Goal: Check status: Check status

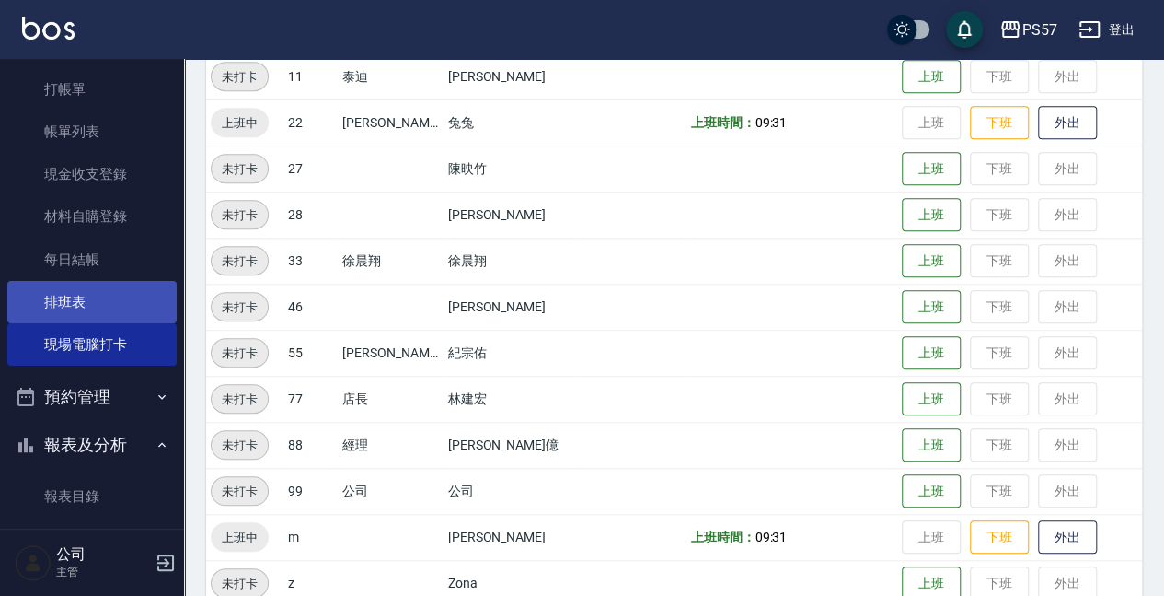
scroll to position [122, 0]
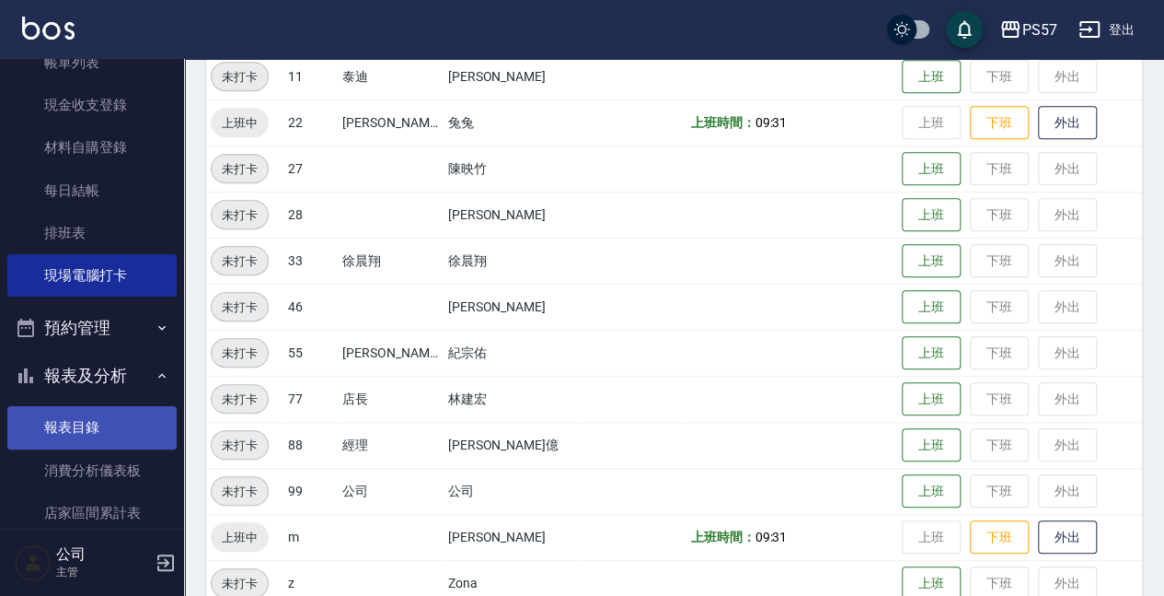
click at [94, 410] on link "報表目錄" at bounding box center [91, 427] width 169 height 42
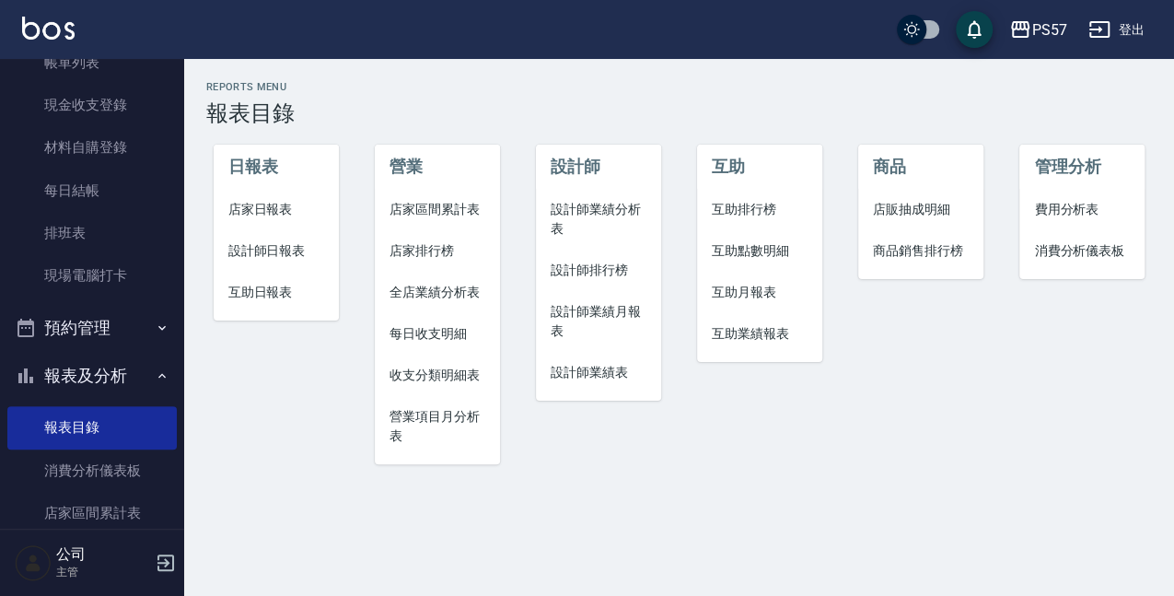
click at [266, 208] on span "店家日報表" at bounding box center [276, 209] width 96 height 19
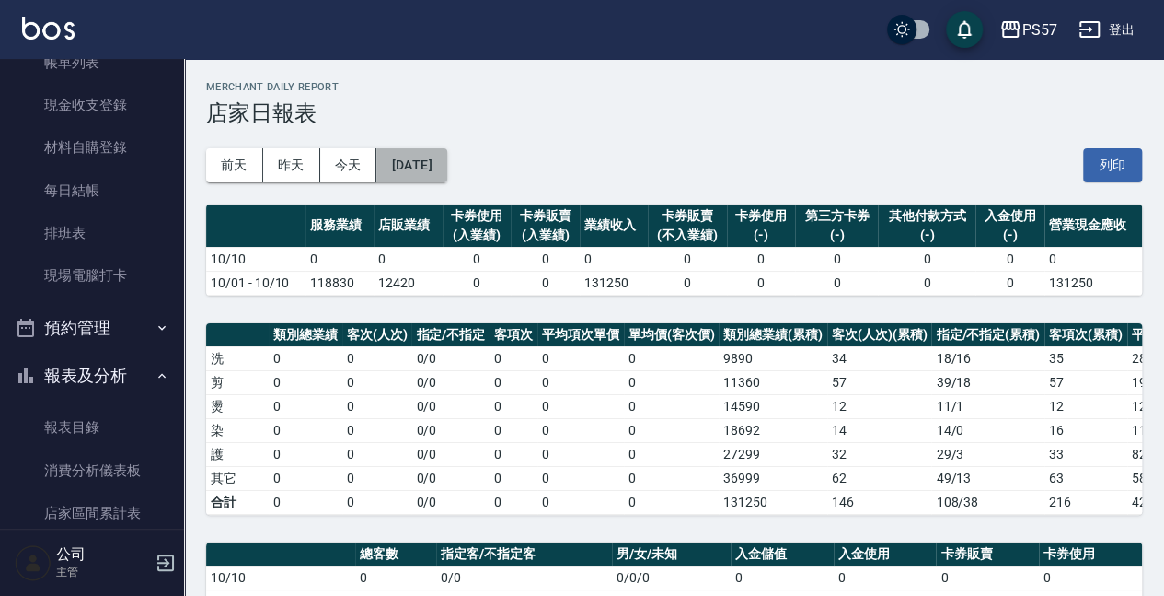
click at [410, 170] on button "[DATE]" at bounding box center [411, 165] width 70 height 34
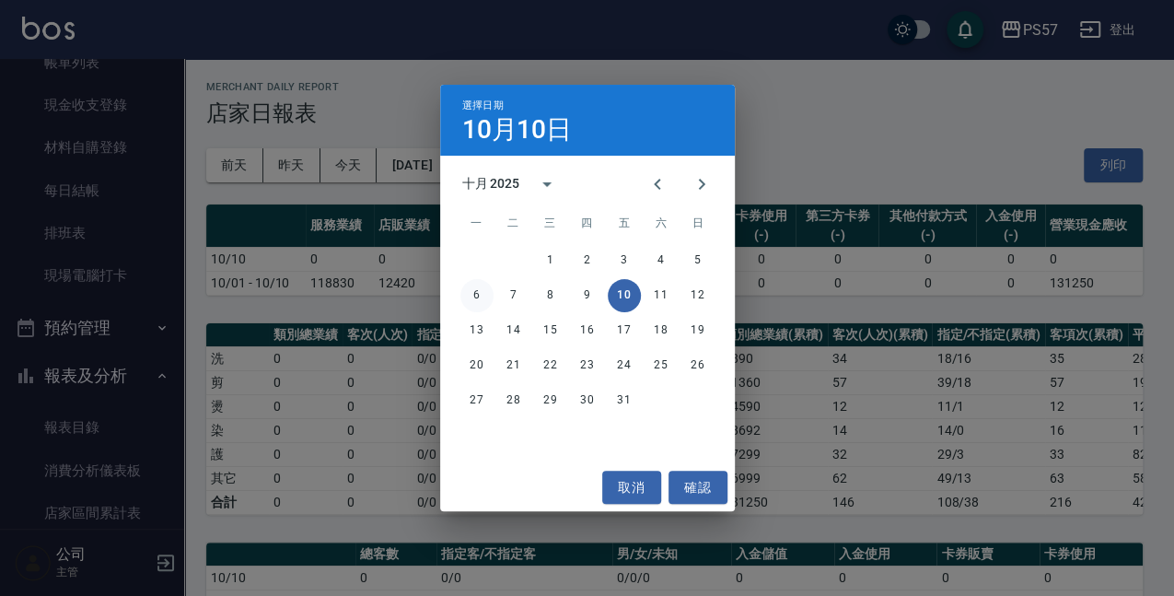
click at [479, 293] on button "6" at bounding box center [476, 295] width 33 height 33
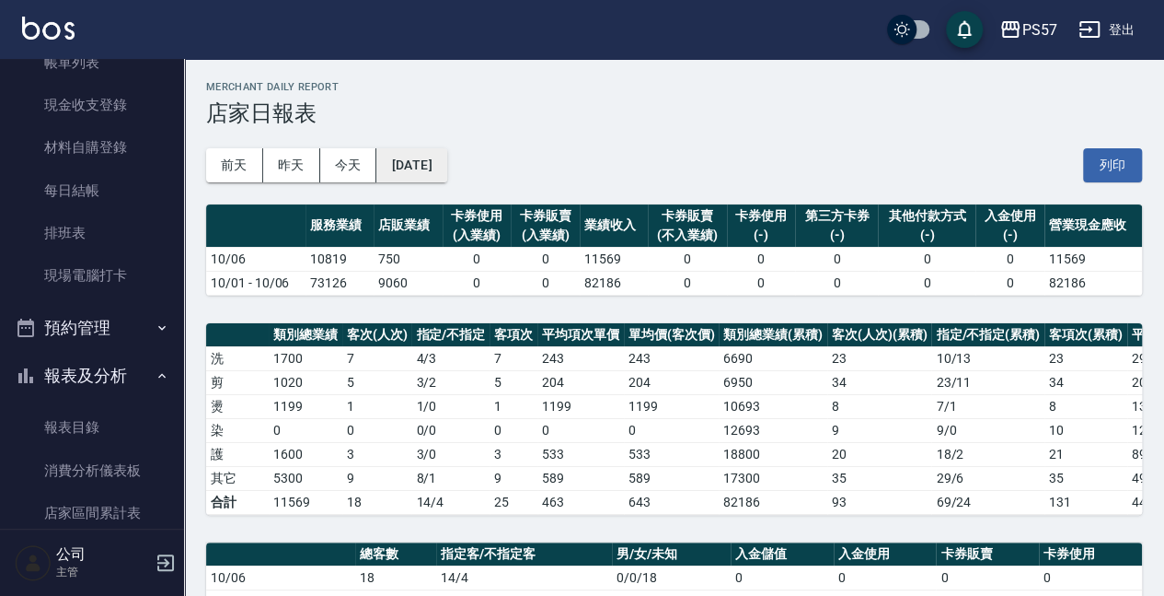
click at [446, 168] on button "[DATE]" at bounding box center [411, 165] width 70 height 34
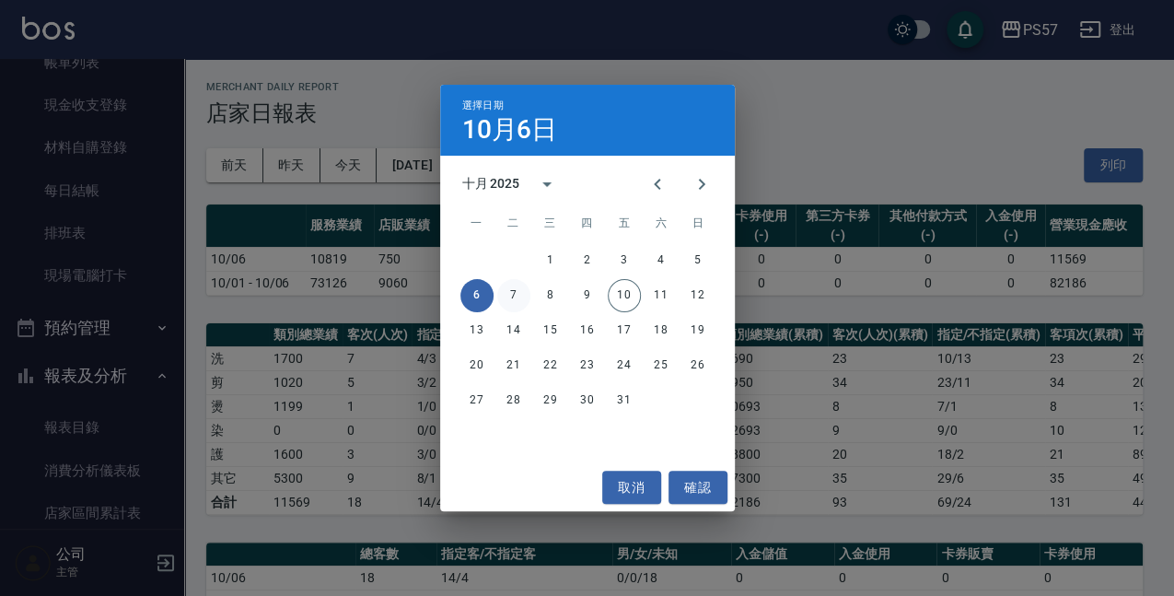
click at [518, 295] on button "7" at bounding box center [513, 295] width 33 height 33
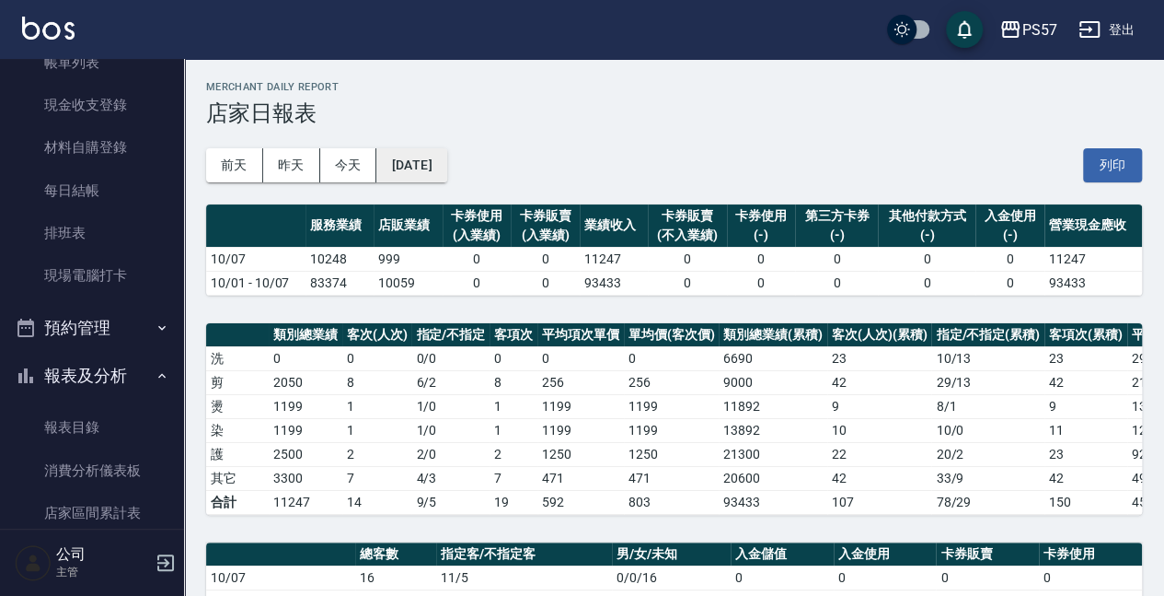
click at [438, 169] on button "[DATE]" at bounding box center [411, 165] width 70 height 34
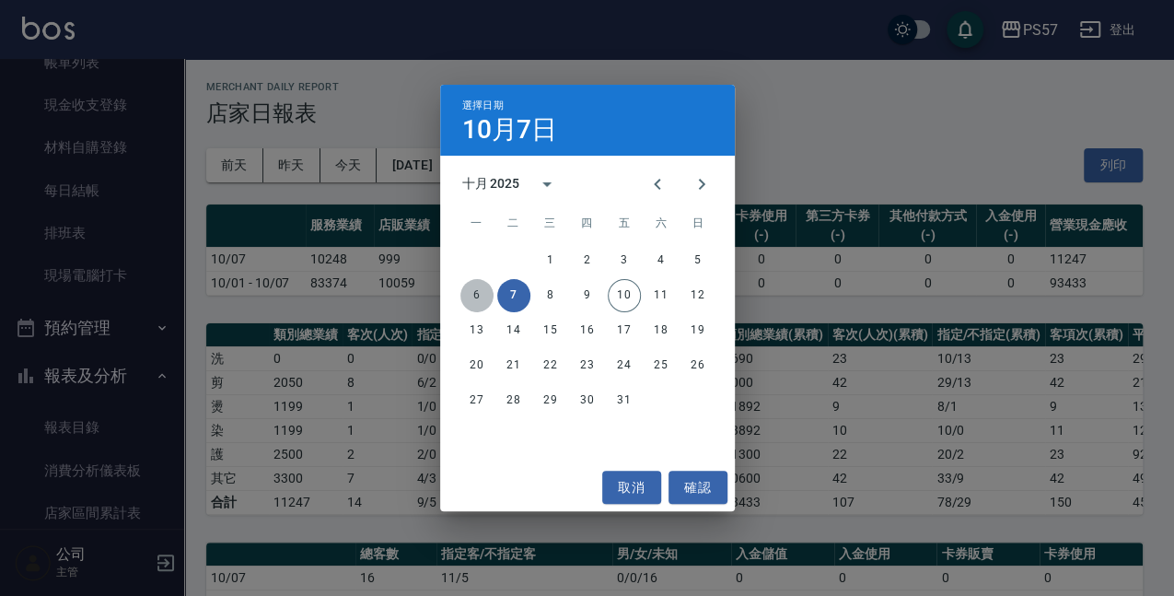
click at [489, 295] on button "6" at bounding box center [476, 295] width 33 height 33
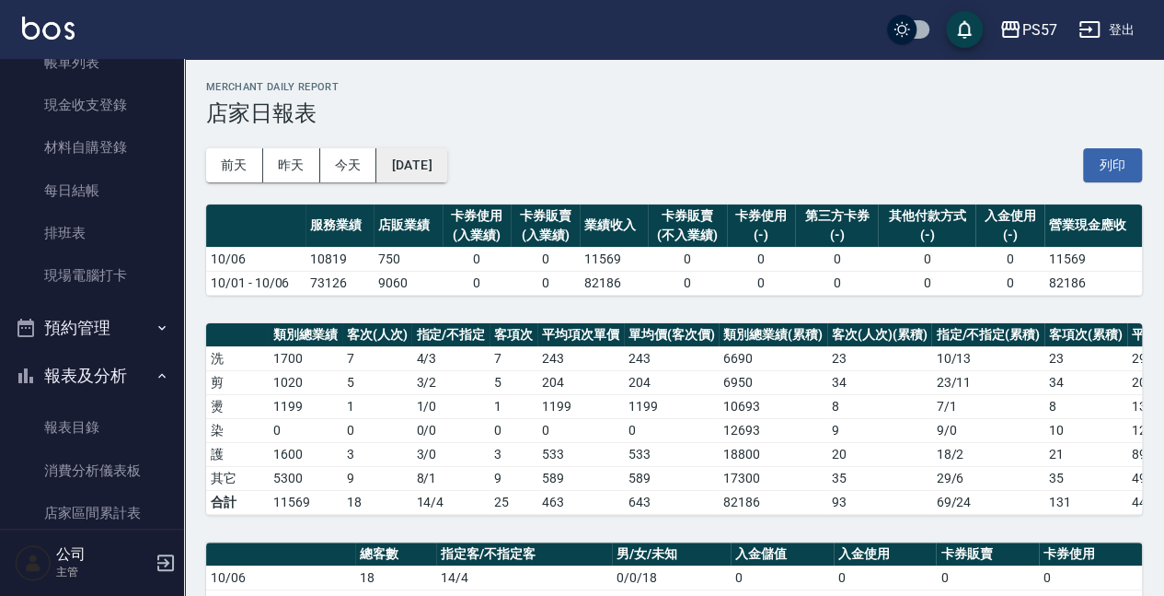
click at [434, 160] on button "[DATE]" at bounding box center [411, 165] width 70 height 34
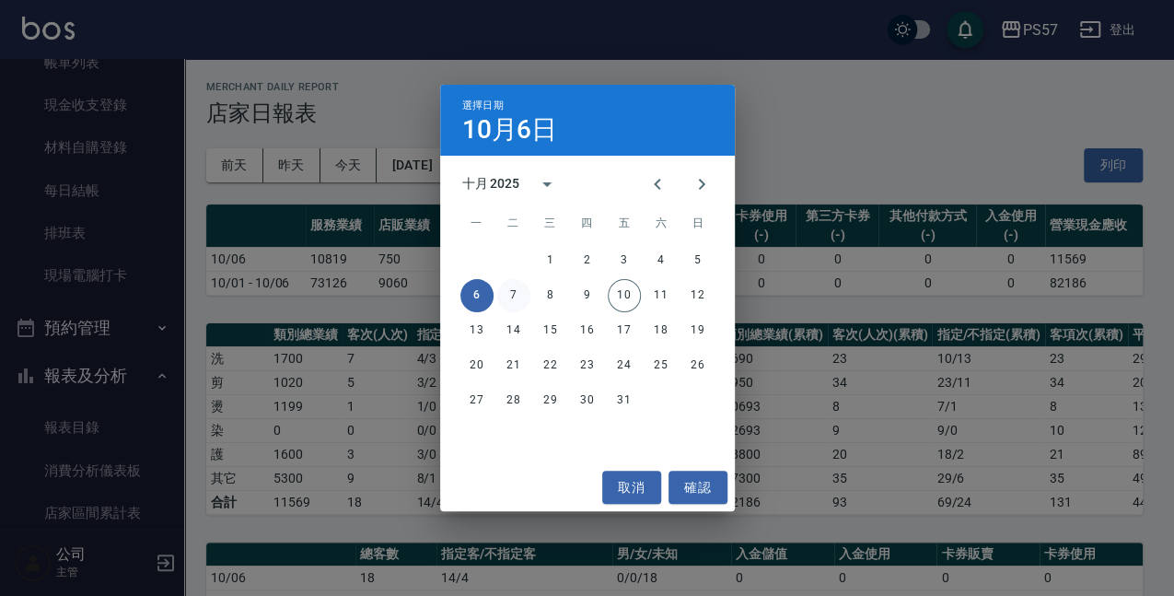
click at [511, 289] on button "7" at bounding box center [513, 295] width 33 height 33
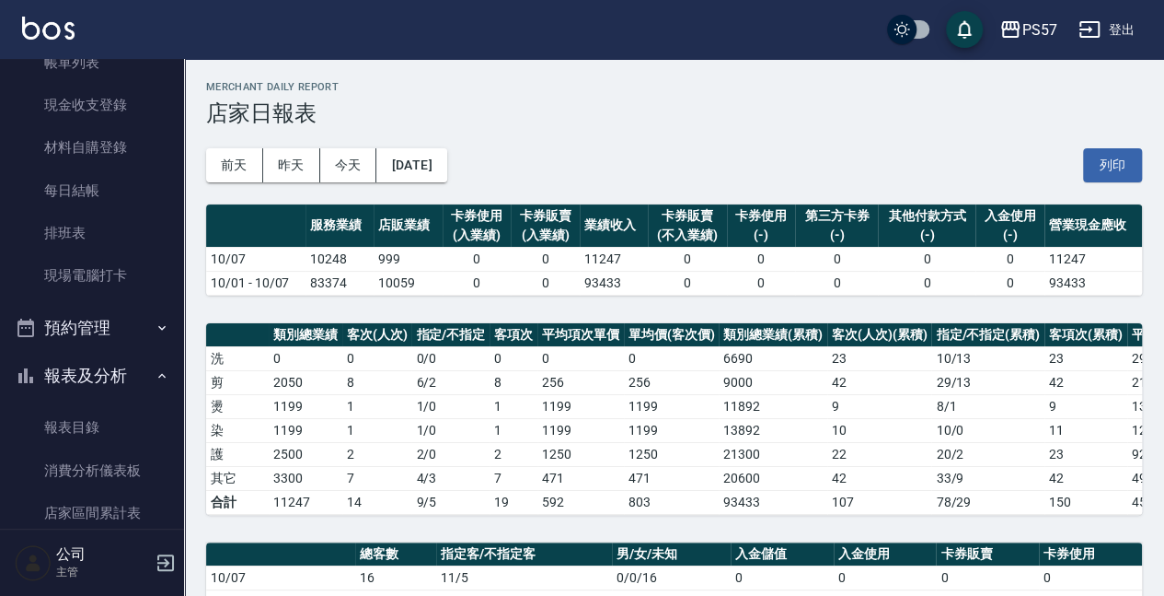
click at [480, 166] on div "[DATE] [DATE] [DATE] [DATE] 列印" at bounding box center [674, 165] width 936 height 78
click at [446, 161] on button "[DATE]" at bounding box center [411, 165] width 70 height 34
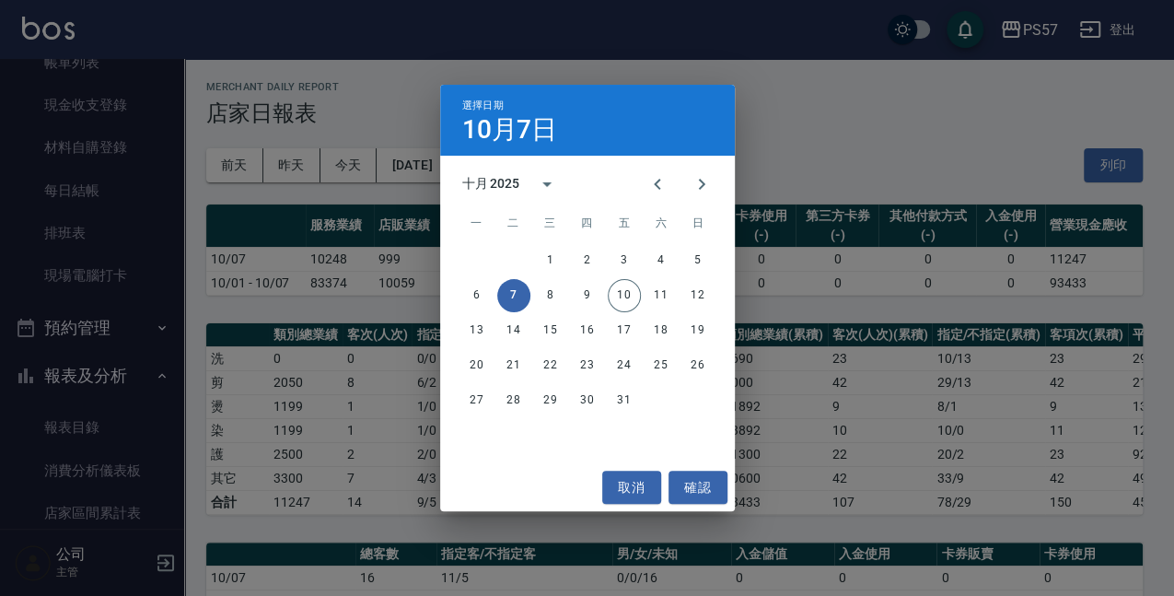
click at [556, 278] on div "1 2 3 4 5 6 7 8 9 10 11 12 13 14 15 16 17 18 19 20 21 22 23 24 25 26 27 28 29 3…" at bounding box center [587, 330] width 295 height 177
click at [554, 289] on button "8" at bounding box center [550, 295] width 33 height 33
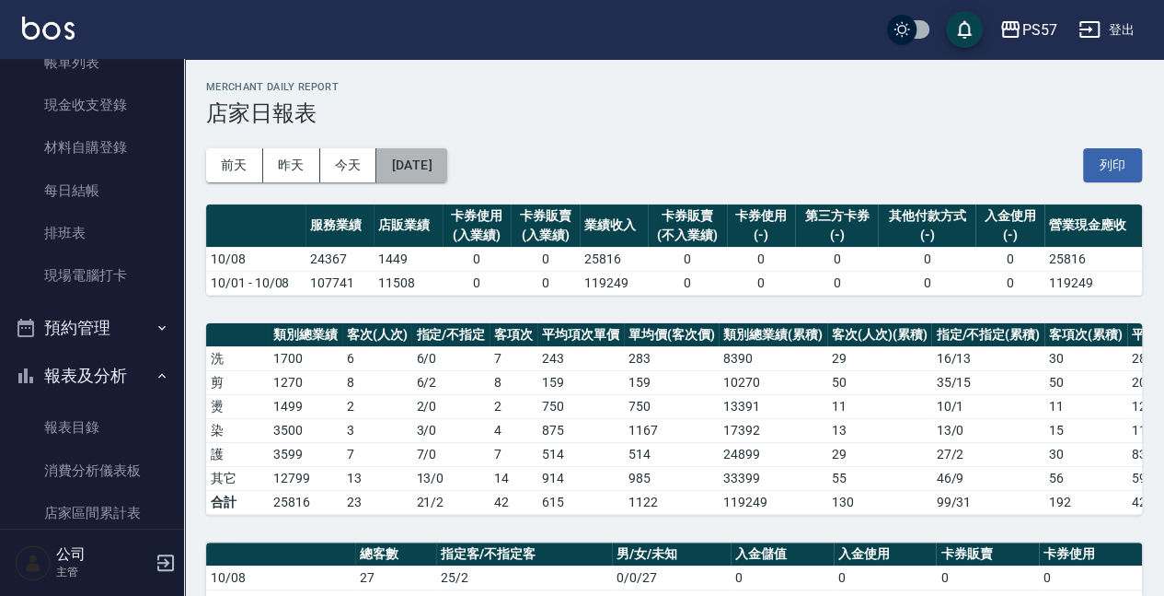
click at [446, 167] on button "[DATE]" at bounding box center [411, 165] width 70 height 34
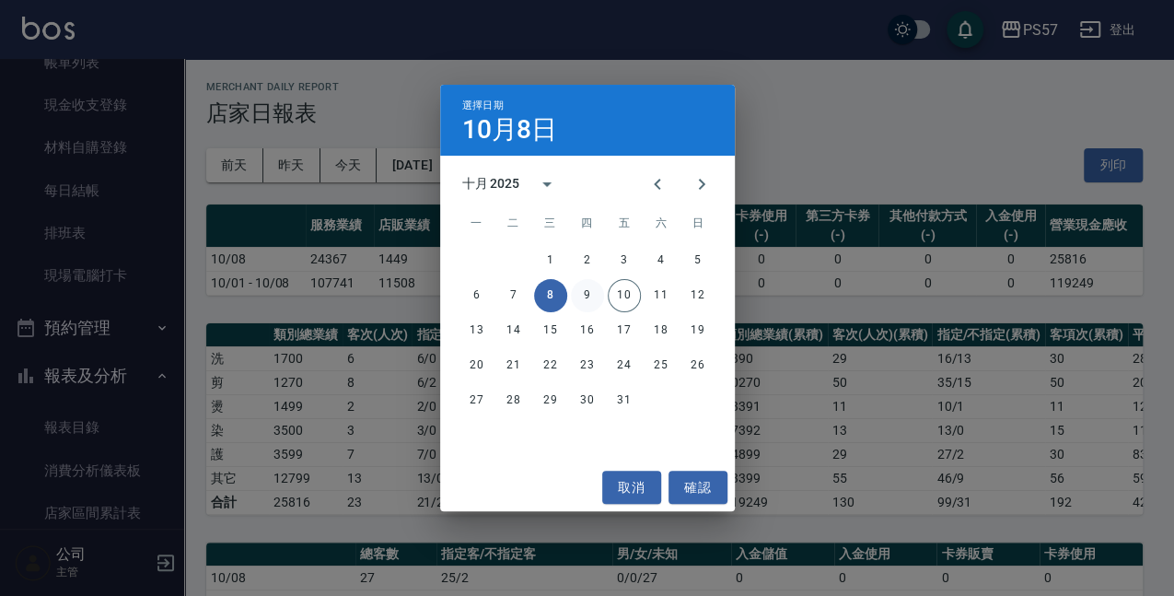
click at [593, 291] on button "9" at bounding box center [587, 295] width 33 height 33
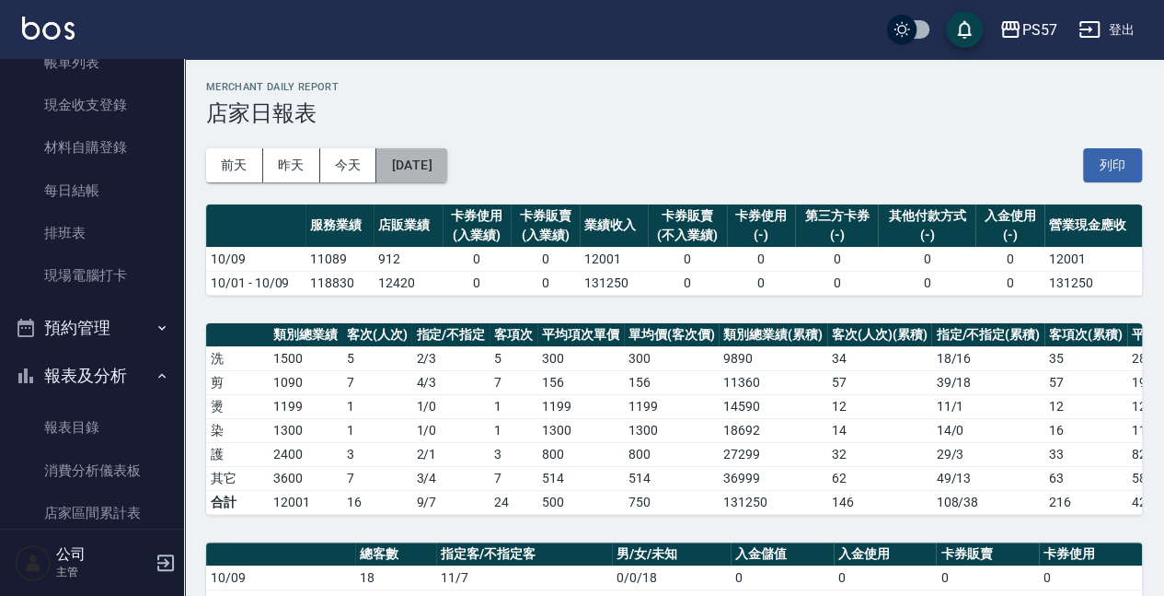
click at [446, 151] on button "[DATE]" at bounding box center [411, 165] width 70 height 34
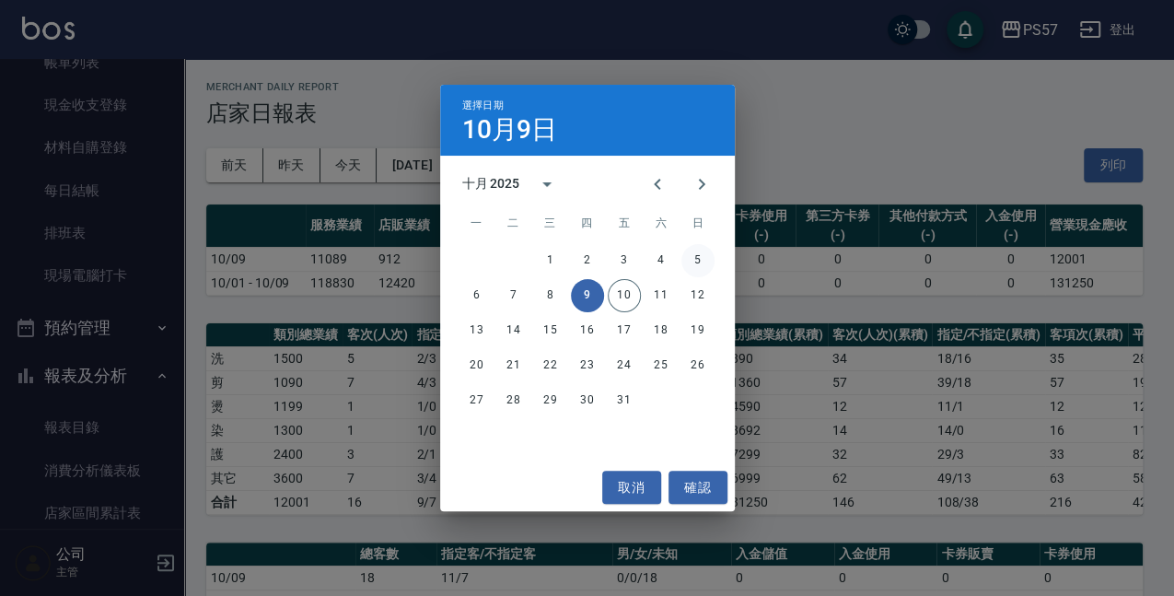
click at [694, 253] on button "5" at bounding box center [697, 260] width 33 height 33
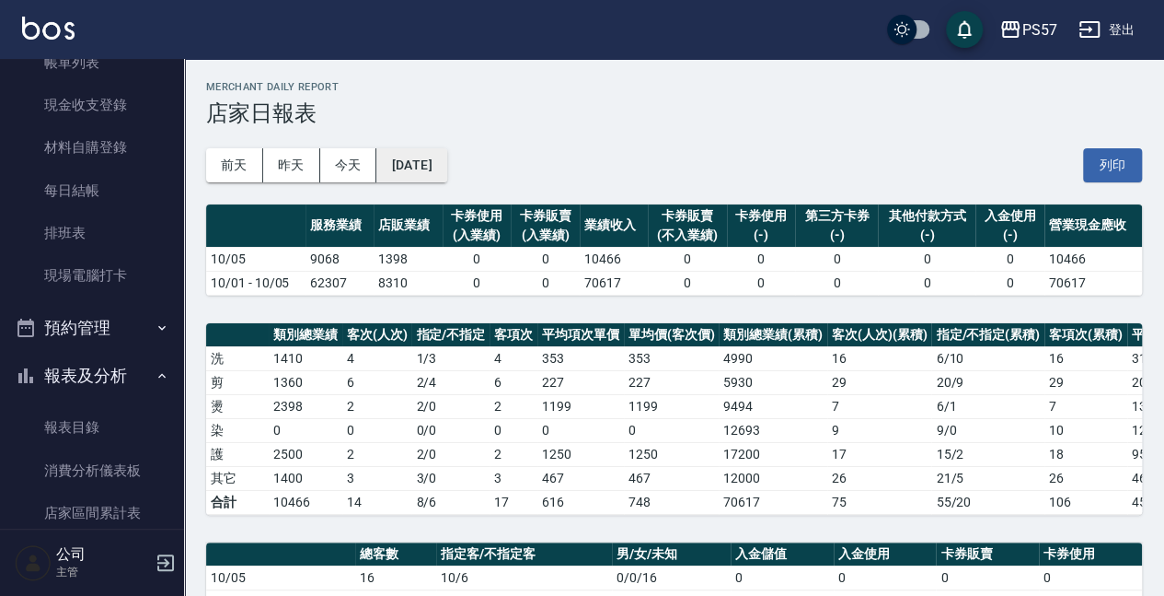
click at [446, 161] on button "[DATE]" at bounding box center [411, 165] width 70 height 34
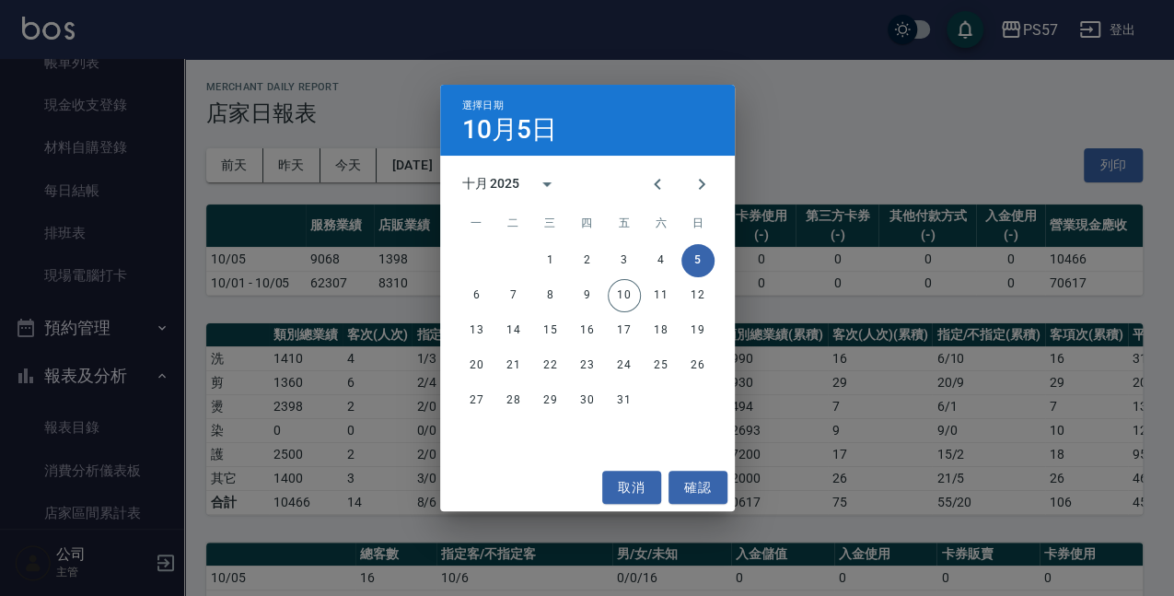
click at [812, 153] on div "選擇日期 10月5日 十月 2025 一 二 三 四 五 六 日 1 2 3 4 5 6 7 8 9 10 11 12 13 14 15 16 17 18 1…" at bounding box center [587, 298] width 1174 height 596
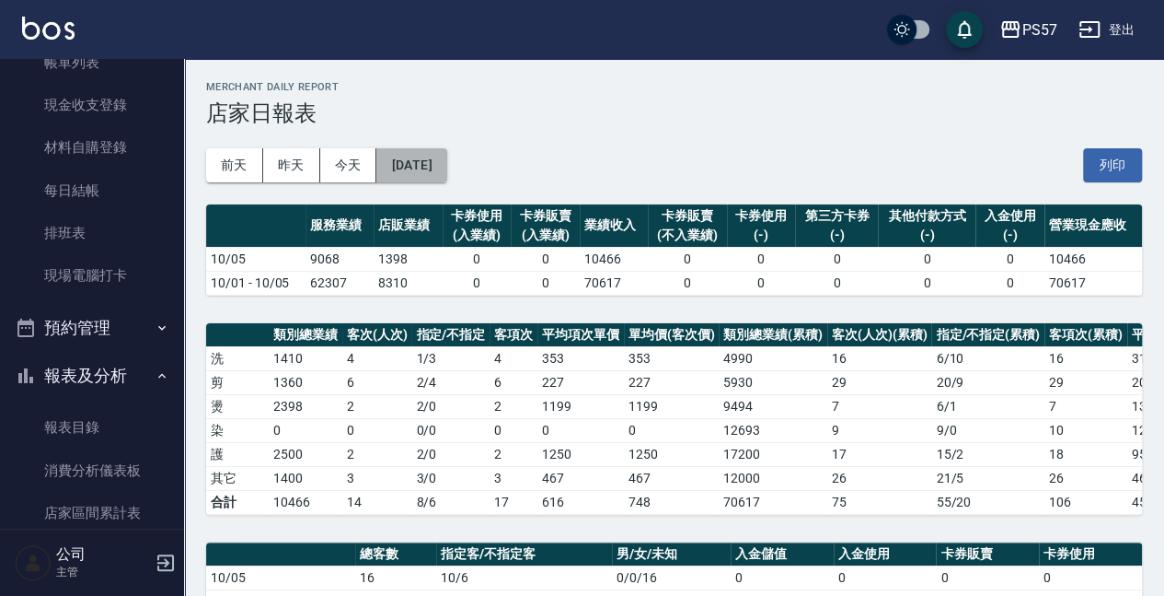
click at [446, 165] on button "[DATE]" at bounding box center [411, 165] width 70 height 34
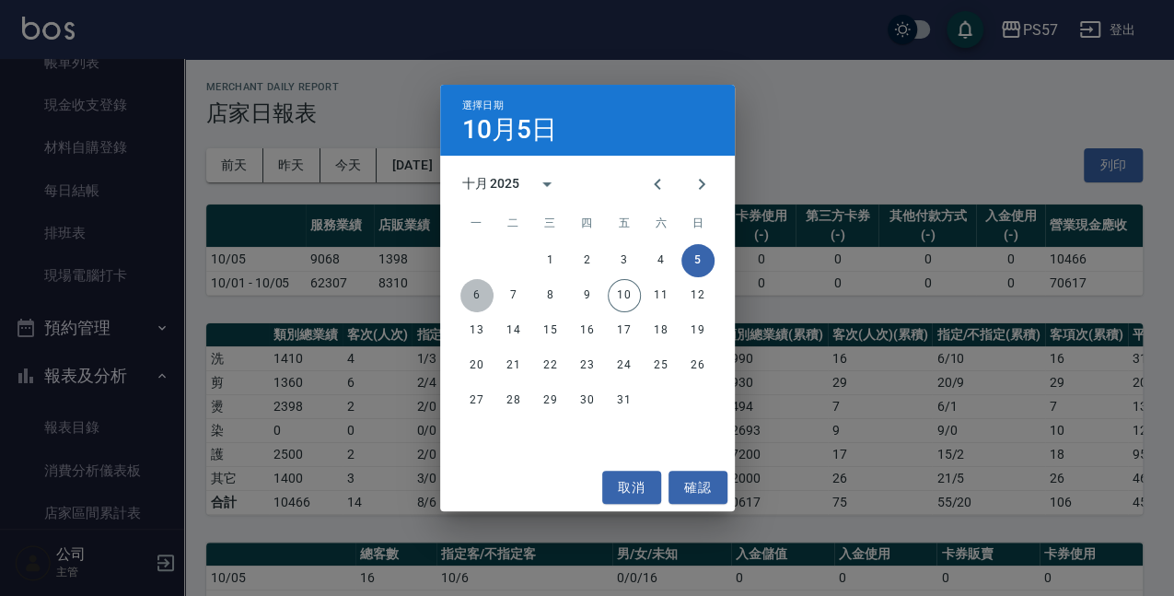
click at [478, 292] on button "6" at bounding box center [476, 295] width 33 height 33
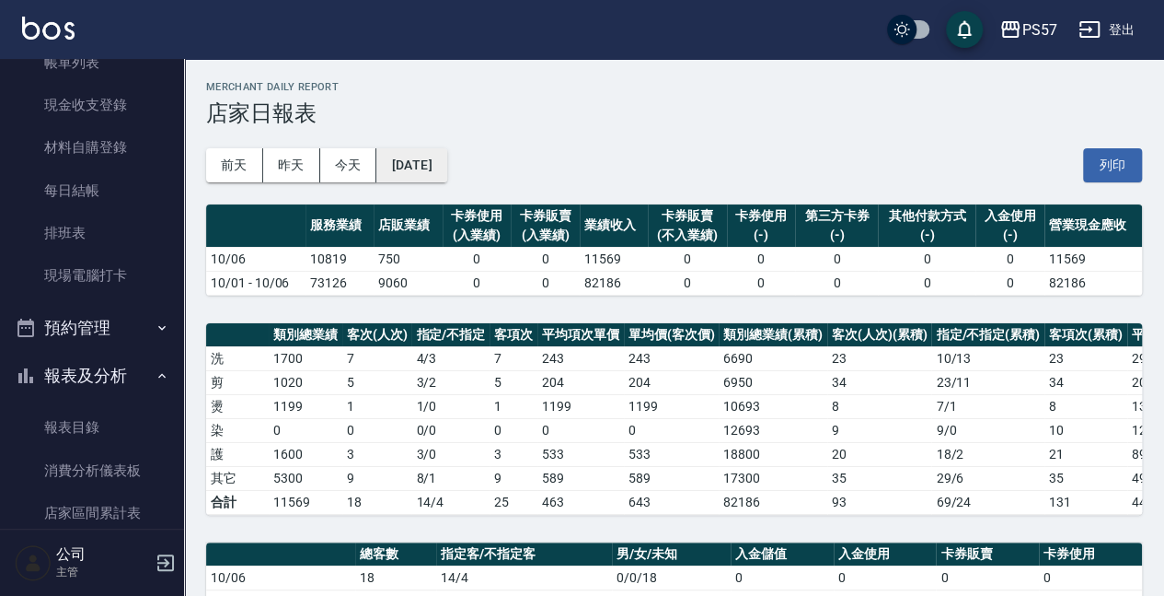
click at [436, 162] on button "[DATE]" at bounding box center [411, 165] width 70 height 34
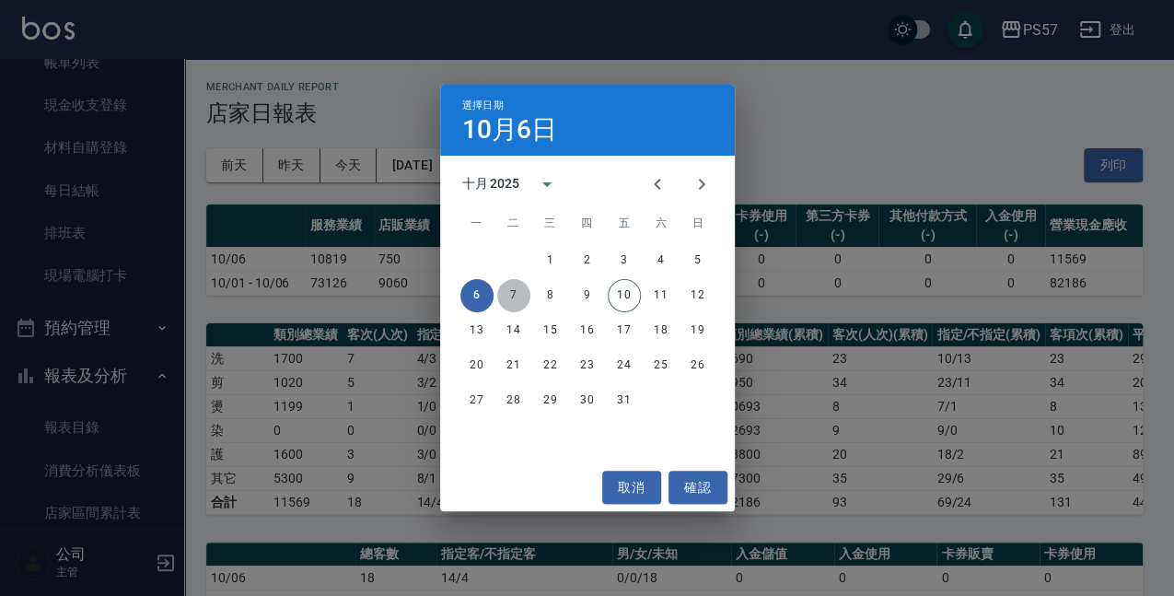
click at [515, 303] on button "7" at bounding box center [513, 295] width 33 height 33
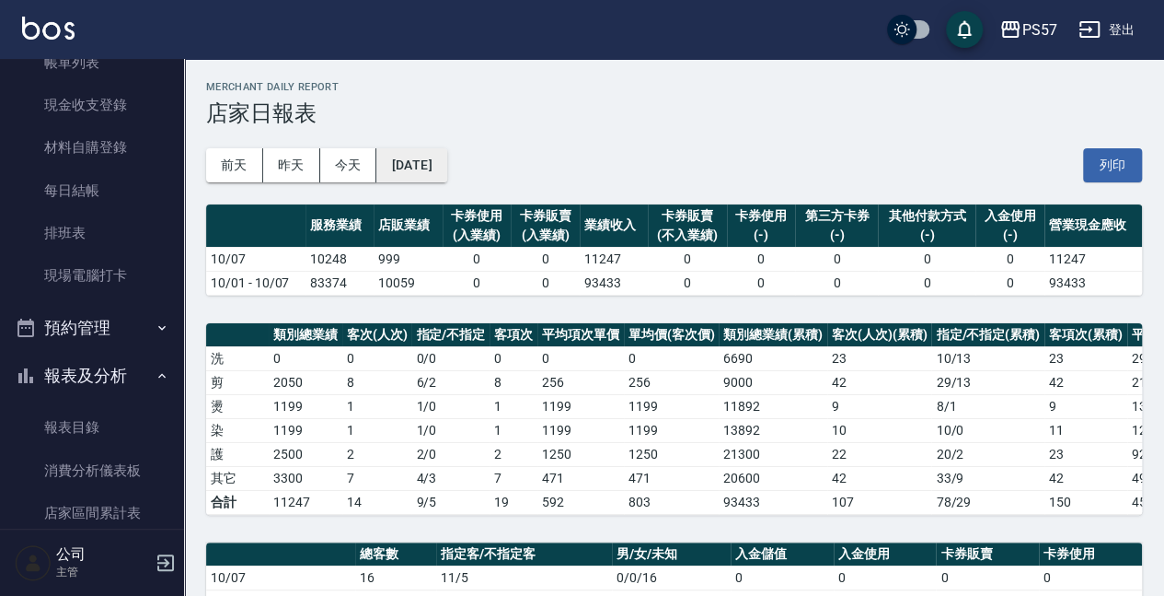
click at [427, 171] on button "[DATE]" at bounding box center [411, 165] width 70 height 34
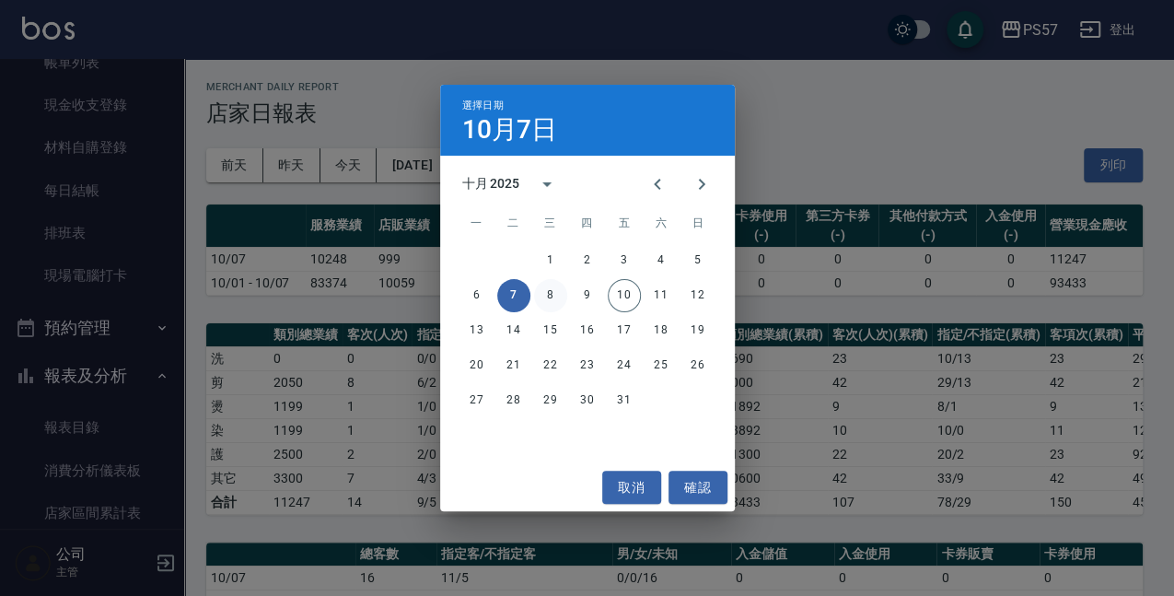
click at [557, 295] on button "8" at bounding box center [550, 295] width 33 height 33
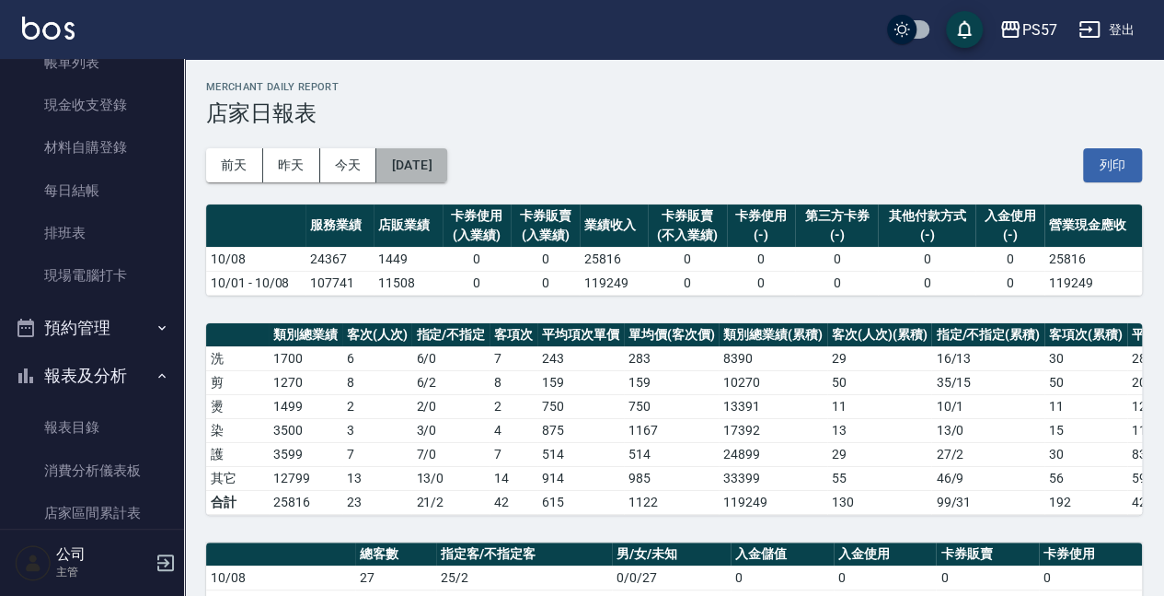
click at [444, 164] on button "[DATE]" at bounding box center [411, 165] width 70 height 34
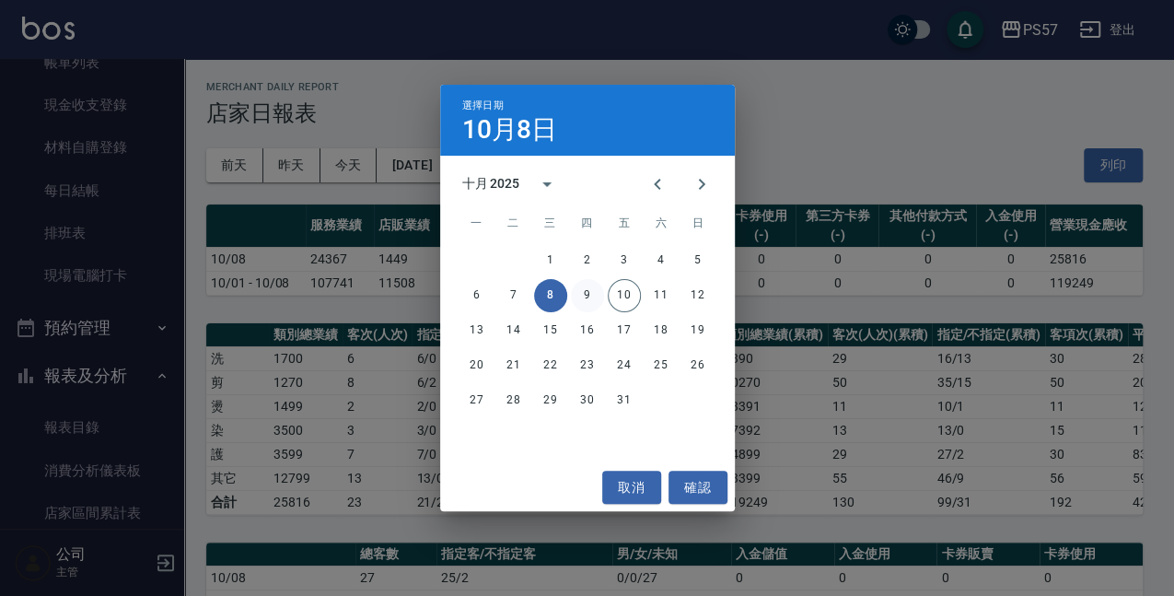
click at [581, 302] on button "9" at bounding box center [587, 295] width 33 height 33
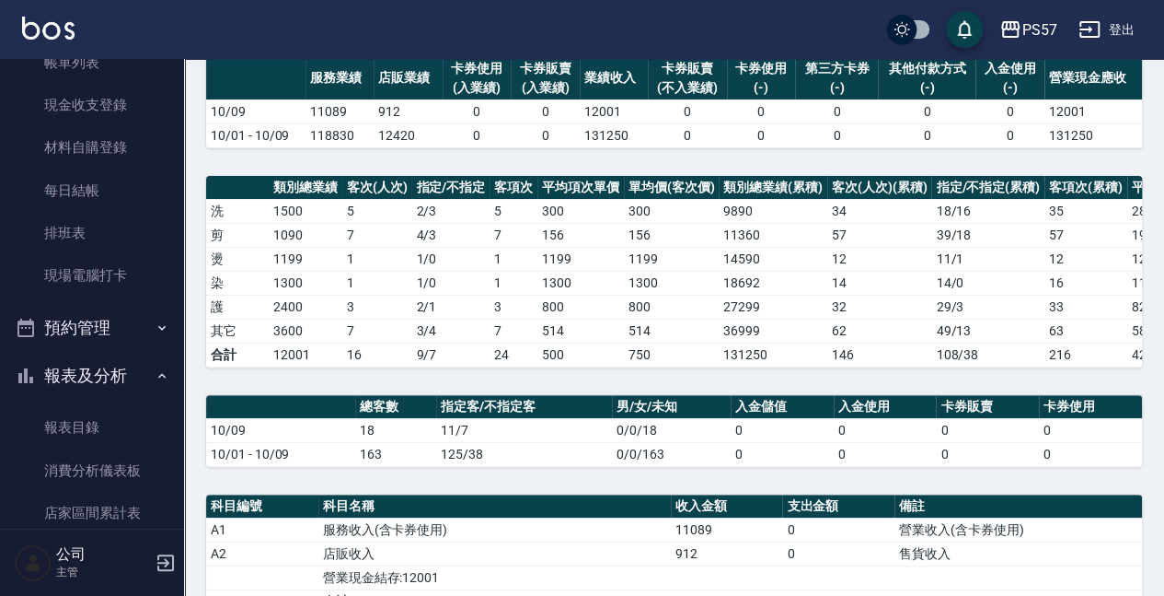
scroll to position [306, 0]
